Goal: Navigation & Orientation: Find specific page/section

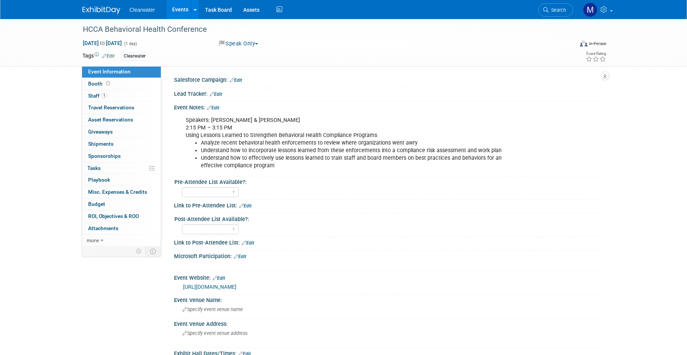
select select "Yes"
drag, startPoint x: 236, startPoint y: 140, endPoint x: 294, endPoint y: 143, distance: 57.2
click at [294, 143] on li "Analyze recent behavioral health enforcements to review where organizations wen…" at bounding box center [359, 143] width 316 height 8
click at [295, 143] on li "Analyze recent behavioral health enforcements to review where organizations wen…" at bounding box center [359, 143] width 316 height 8
click at [178, 12] on link "Events" at bounding box center [180, 9] width 28 height 19
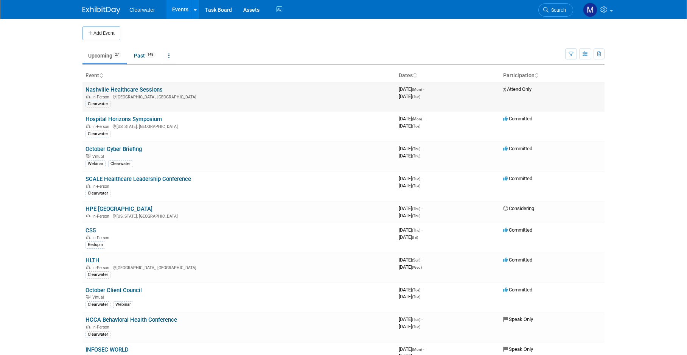
click at [120, 90] on link "Nashville Healthcare Sessions" at bounding box center [124, 89] width 77 height 7
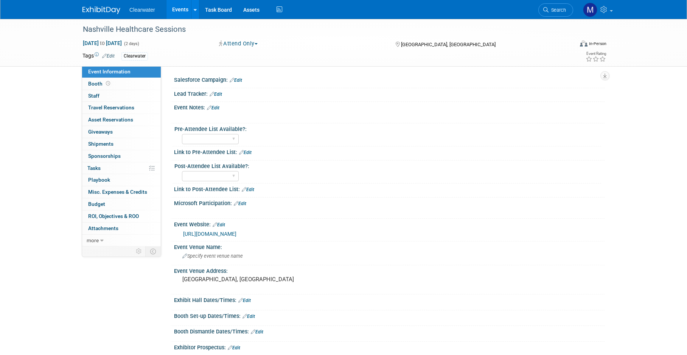
click at [184, 9] on link "Events" at bounding box center [180, 9] width 28 height 19
